Goal: Task Accomplishment & Management: Complete application form

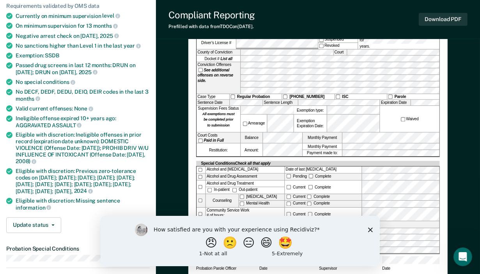
scroll to position [117, 0]
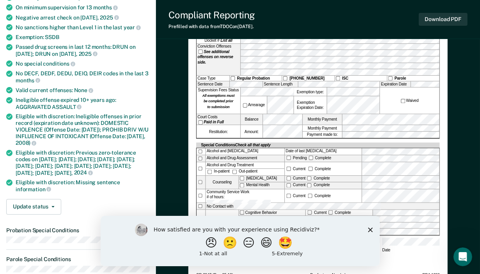
click at [370, 227] on icon "Close survey" at bounding box center [370, 229] width 5 height 5
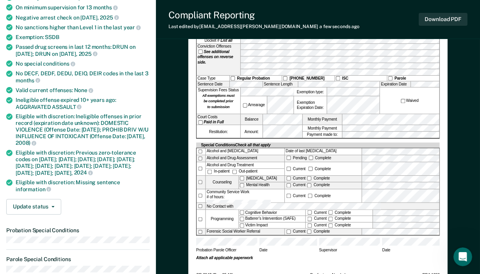
scroll to position [39, 0]
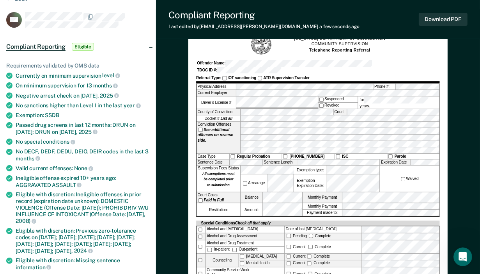
click at [345, 14] on div "Compliant Reporting Last edited by [PERSON_NAME][EMAIL_ADDRESS][DOMAIN_NAME] a …" at bounding box center [318, 19] width 324 height 39
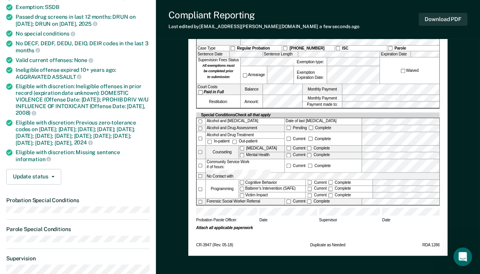
scroll to position [156, 0]
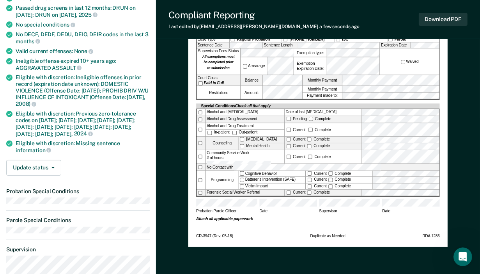
click at [197, 75] on div "Court Costs Paid in Full" at bounding box center [218, 80] width 44 height 11
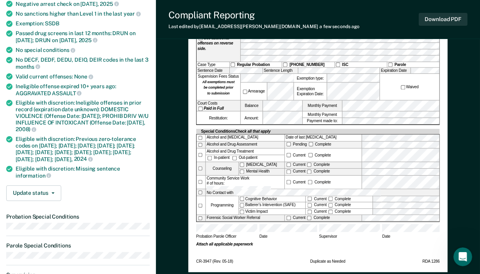
scroll to position [78, 0]
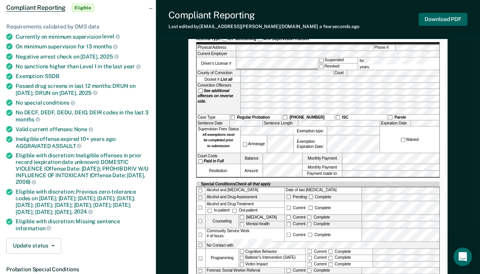
click at [454, 16] on button "Download PDF" at bounding box center [443, 19] width 49 height 13
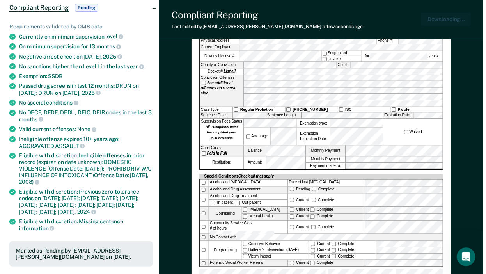
scroll to position [0, 0]
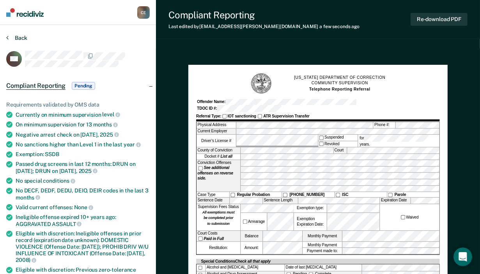
click at [17, 37] on button "Back" at bounding box center [16, 37] width 21 height 7
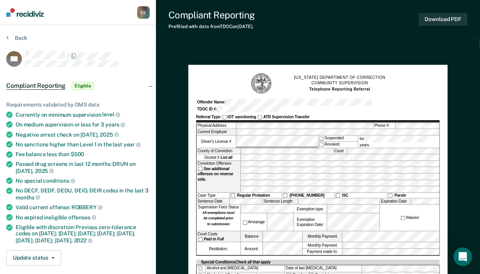
click at [7, 36] on icon at bounding box center [7, 37] width 2 height 6
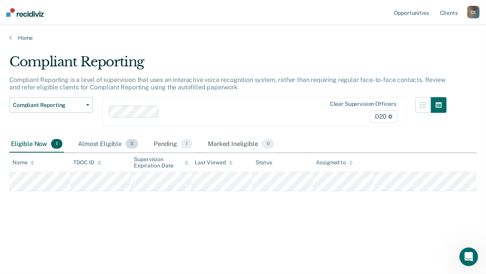
click at [117, 146] on div "Almost Eligible 3" at bounding box center [107, 144] width 63 height 17
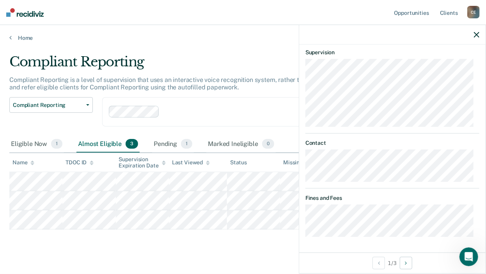
scroll to position [907, 0]
click at [308, 237] on div "JS Compliant Reporting Almost eligible Requirements validated by OMS data Needs…" at bounding box center [392, 148] width 186 height 208
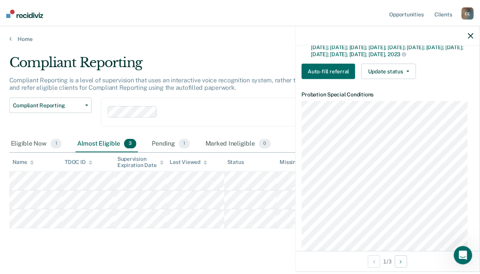
scroll to position [206, 0]
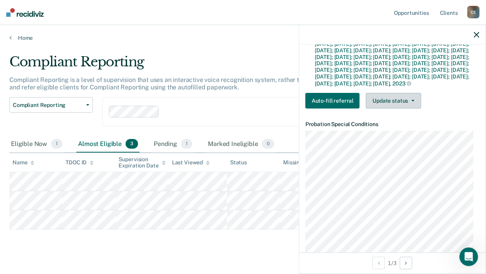
click at [390, 108] on button "Update status" at bounding box center [393, 101] width 55 height 16
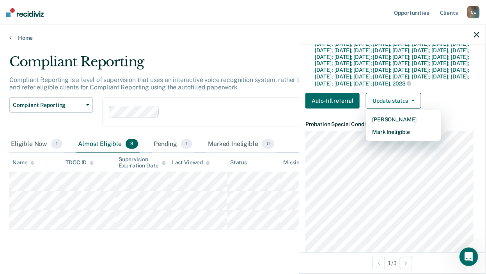
click at [476, 35] on icon "button" at bounding box center [476, 34] width 5 height 5
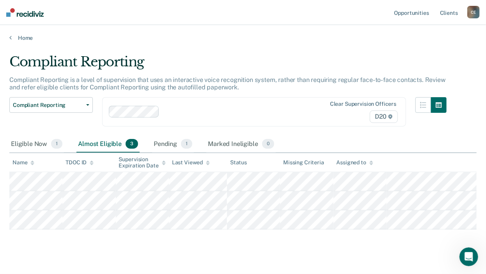
click at [273, 104] on div "Clear supervision officers D20" at bounding box center [254, 111] width 304 height 29
click at [369, 81] on p "Compliant Reporting is a level of supervision that uses an interactive voice re…" at bounding box center [227, 83] width 436 height 15
click at [170, 139] on div "Pending 1" at bounding box center [173, 144] width 42 height 17
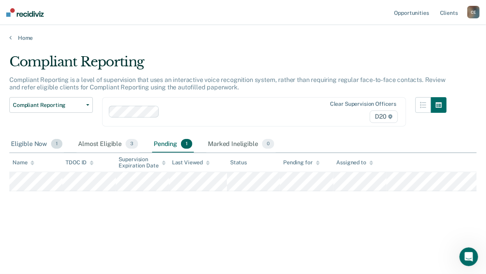
click at [46, 143] on div "Eligible Now 1" at bounding box center [36, 144] width 55 height 17
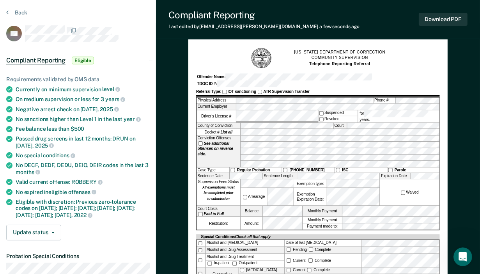
scroll to position [39, 0]
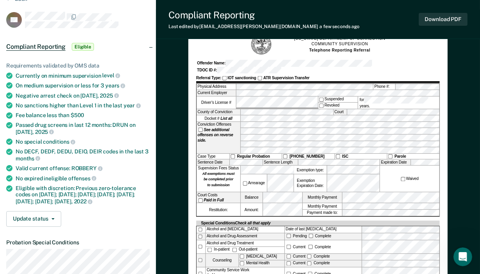
click at [441, 167] on div "[US_STATE] DEPARTMENT OF CORRECTION COMMUNITY SUPERVISION Telephone Reporting R…" at bounding box center [317, 195] width 259 height 338
click at [457, 19] on button "Download PDF" at bounding box center [443, 19] width 49 height 13
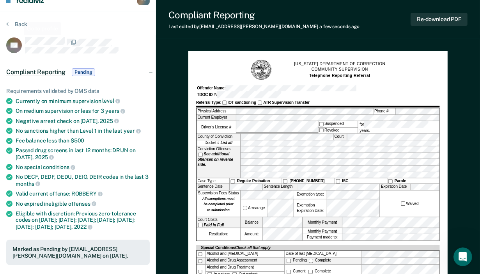
scroll to position [0, 0]
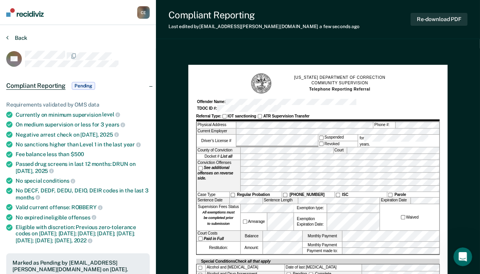
click at [10, 35] on button "Back" at bounding box center [16, 37] width 21 height 7
